Goal: Check status: Check status

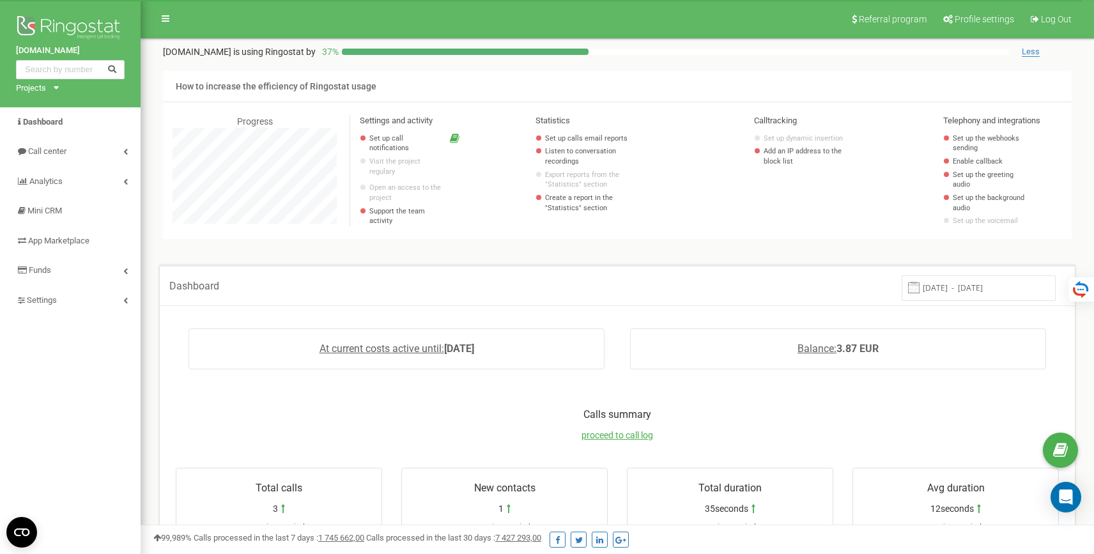
scroll to position [767, 954]
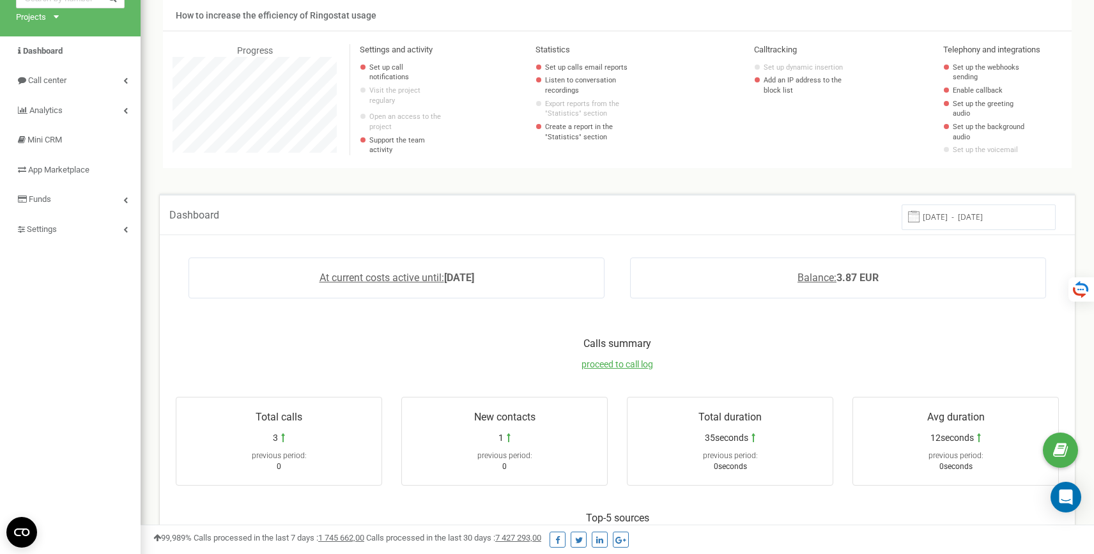
scroll to position [93, 0]
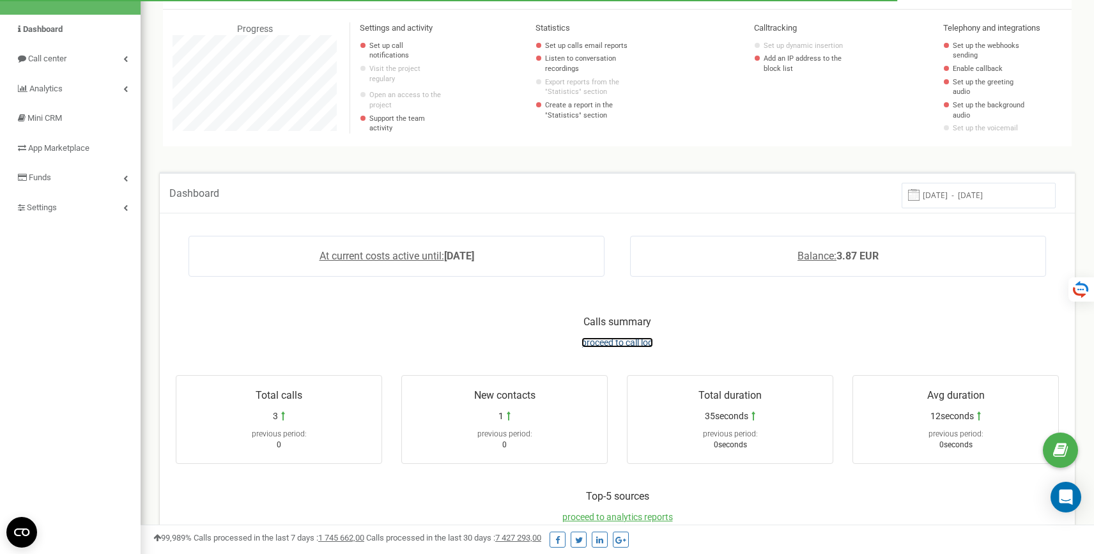
click at [628, 343] on span "proceed to call log" at bounding box center [618, 343] width 72 height 10
